Goal: Information Seeking & Learning: Learn about a topic

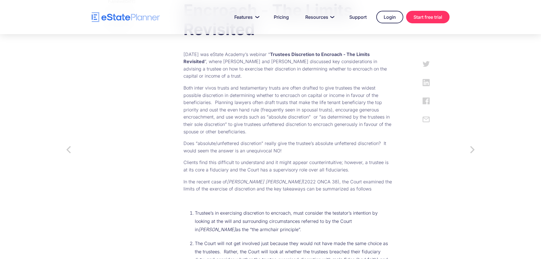
scroll to position [312, 0]
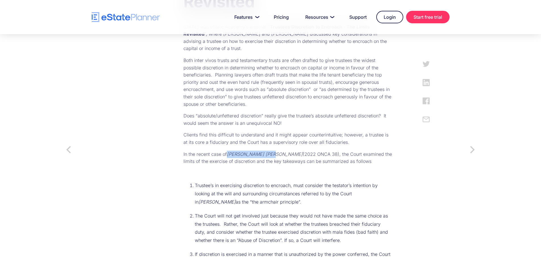
drag, startPoint x: 217, startPoint y: 139, endPoint x: 254, endPoint y: 140, distance: 37.2
click at [254, 151] on em "[PERSON_NAME] [PERSON_NAME]" at bounding box center [265, 154] width 76 height 6
copy em "[PERSON_NAME] [PERSON_NAME]"
drag, startPoint x: 290, startPoint y: 139, endPoint x: 220, endPoint y: 137, distance: 70.1
click at [218, 150] on p "In the recent case of [PERSON_NAME] [PERSON_NAME] (2022 ONCA 38), the Court exa…" at bounding box center [287, 157] width 208 height 14
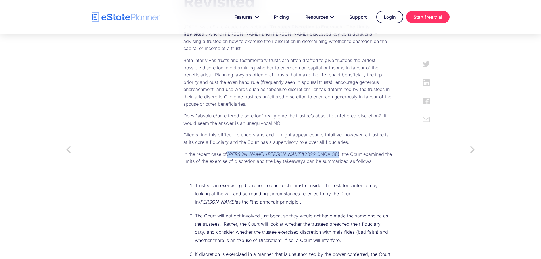
drag, startPoint x: 240, startPoint y: 140, endPoint x: 245, endPoint y: 142, distance: 5.5
click at [245, 150] on p "In the recent case of [PERSON_NAME] [PERSON_NAME] (2022 ONCA 38), the Court exa…" at bounding box center [287, 157] width 208 height 14
drag, startPoint x: 217, startPoint y: 139, endPoint x: 291, endPoint y: 137, distance: 73.8
click at [291, 150] on p "In the recent case of [PERSON_NAME] [PERSON_NAME] (2022 ONCA 38), the Court exa…" at bounding box center [287, 157] width 208 height 14
copy p "[PERSON_NAME] [PERSON_NAME] (2022 ONCA 38)"
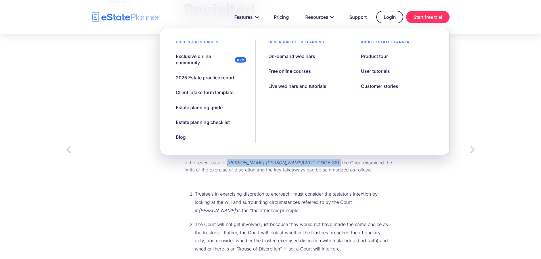
scroll to position [284, 0]
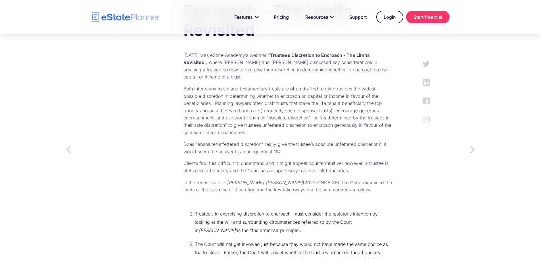
click at [288, 121] on p "Both inter vivos trusts and testamentary trusts are often drafted to give trust…" at bounding box center [287, 110] width 208 height 51
click at [338, 73] on p "[DATE] was eState Academy’s webinar “ Trustees Discretion to Encroach - The Lim…" at bounding box center [287, 66] width 208 height 29
click at [347, 85] on p "Both inter vivos trusts and testamentary trusts are often drafted to give trust…" at bounding box center [287, 110] width 208 height 51
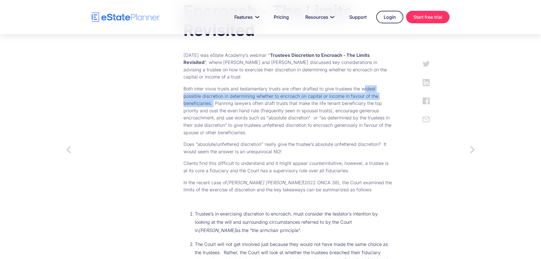
drag, startPoint x: 352, startPoint y: 80, endPoint x: 387, endPoint y: 88, distance: 36.4
click at [387, 88] on p "Both inter vivos trusts and testamentary trusts are often drafted to give trust…" at bounding box center [287, 110] width 208 height 51
copy p "idest possible discretion in determining whether to encroach on capital or inco…"
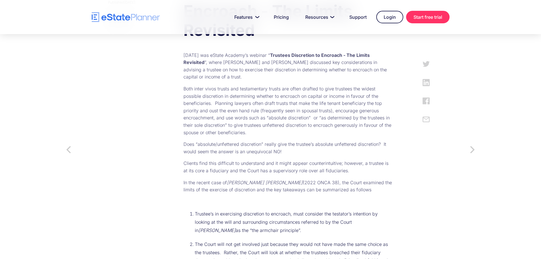
click at [328, 114] on p "Both inter vivos trusts and testamentary trusts are often drafted to give trust…" at bounding box center [287, 110] width 208 height 51
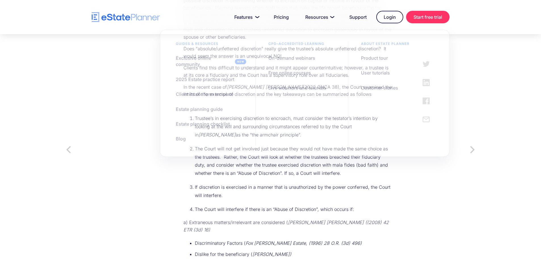
scroll to position [369, 0]
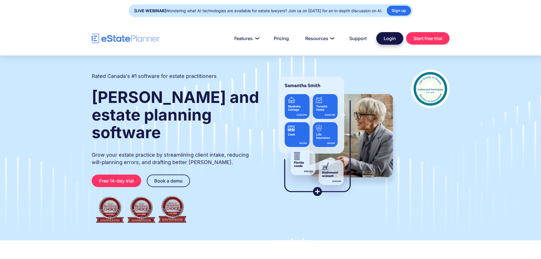
click at [384, 38] on link "Login" at bounding box center [389, 38] width 27 height 12
